Goal: Task Accomplishment & Management: Use online tool/utility

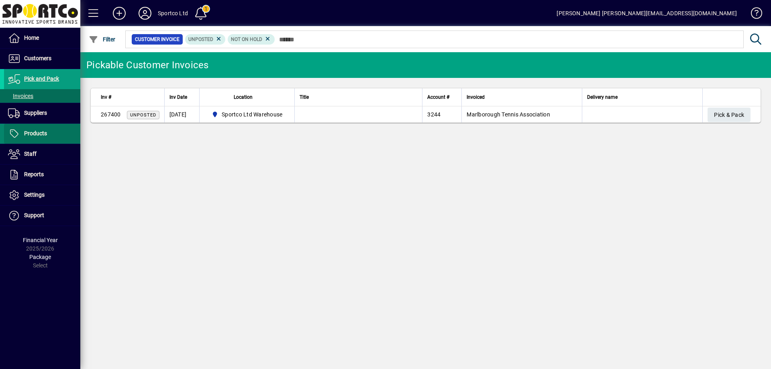
click at [37, 133] on span "Products" at bounding box center [35, 133] width 23 height 6
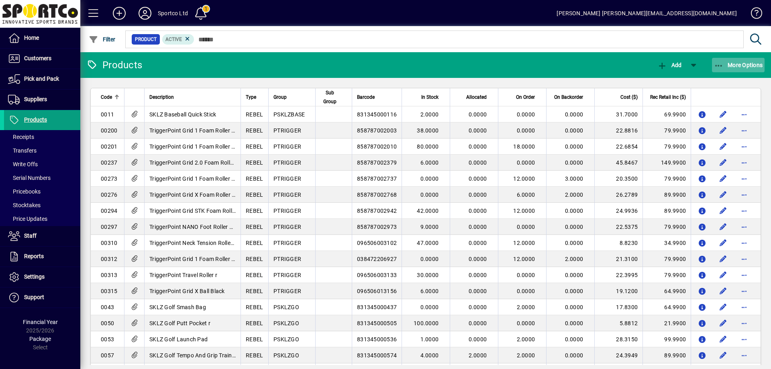
click at [717, 63] on icon "button" at bounding box center [719, 66] width 10 height 8
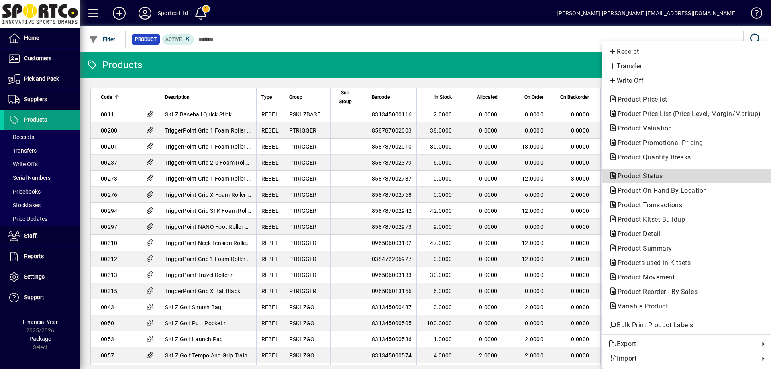
click at [685, 176] on span "Product Status" at bounding box center [687, 177] width 156 height 10
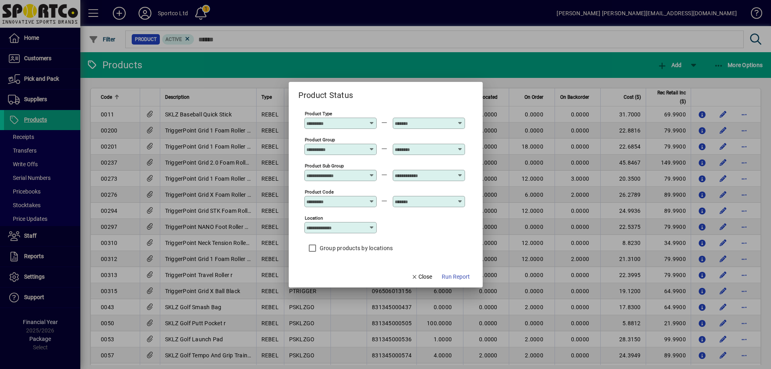
click at [356, 151] on input "Product Group" at bounding box center [336, 149] width 59 height 6
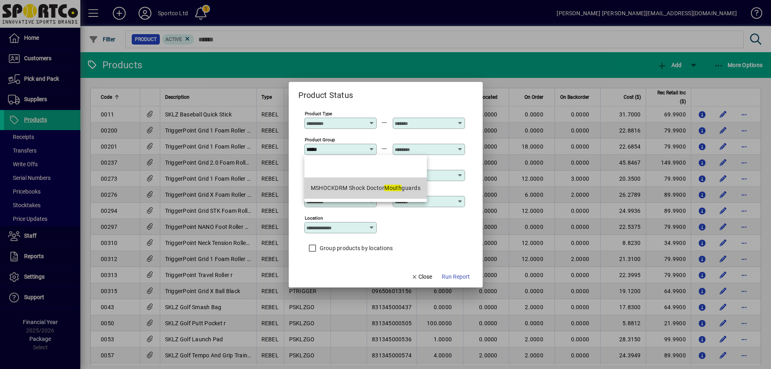
click at [360, 186] on div "MSHOCKDRM Shock Doctor Mouth guards" at bounding box center [366, 188] width 110 height 8
type input "**********"
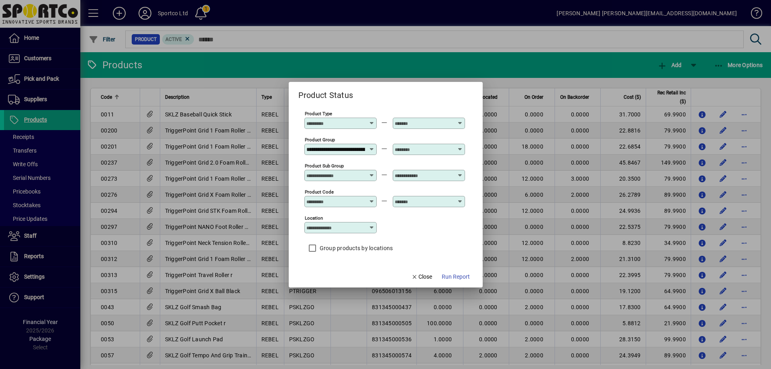
scroll to position [0, 50]
click at [399, 145] on div at bounding box center [429, 149] width 72 height 11
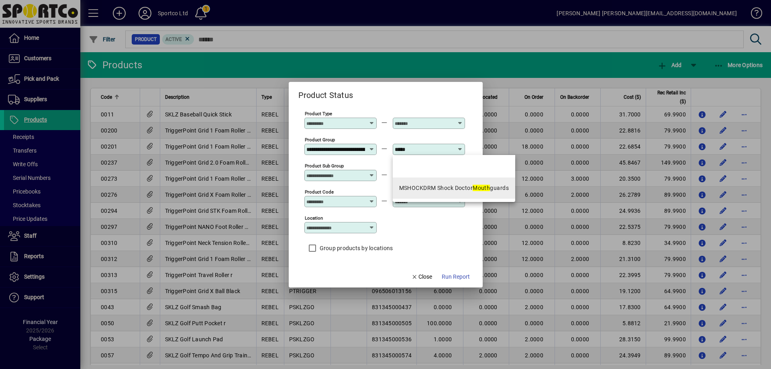
click at [441, 187] on div "MSHOCKDRM Shock Doctor Mouth guards" at bounding box center [454, 188] width 110 height 8
type input "**********"
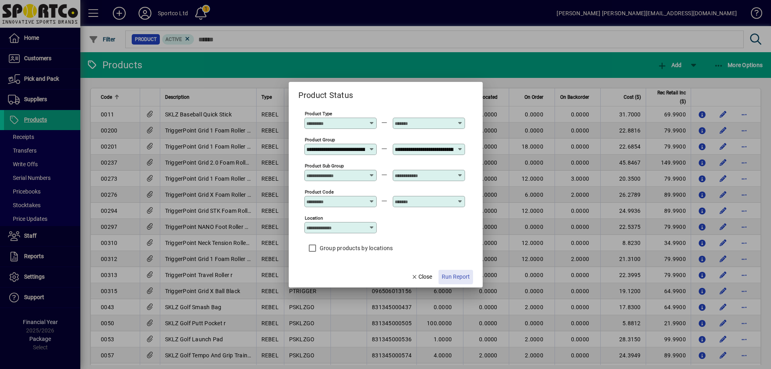
click at [454, 277] on span "Run Report" at bounding box center [456, 277] width 28 height 8
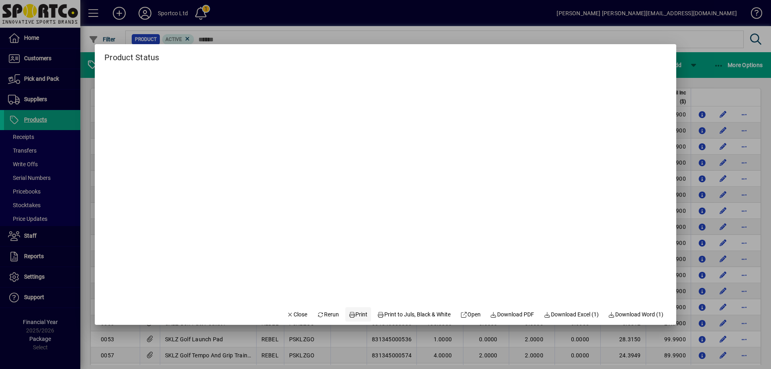
click at [354, 316] on span "Print" at bounding box center [358, 315] width 19 height 8
click at [287, 314] on span "Close" at bounding box center [297, 315] width 21 height 8
